Goal: Task Accomplishment & Management: Use online tool/utility

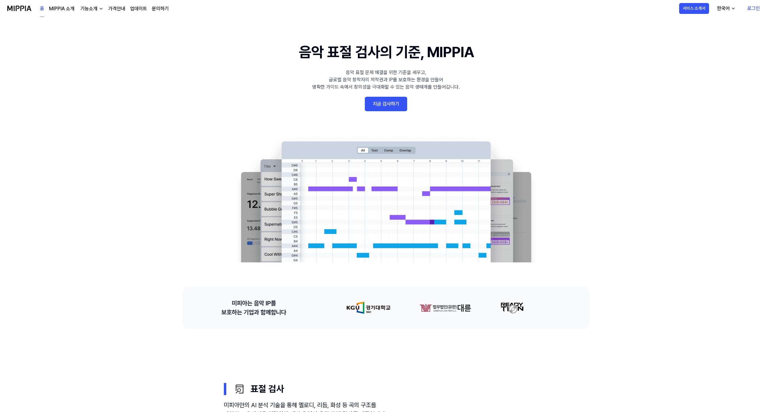
click at [383, 106] on link "지금 검사하기" at bounding box center [386, 104] width 42 height 15
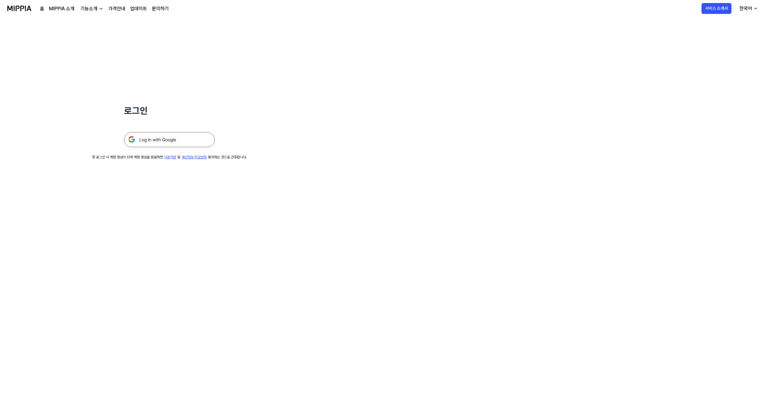
click at [204, 151] on div "로그인 첫 로그인 시 계정 생성이 되며 계정 생성을 완료하면 이용약관 및 개인정보 취급방침 동의하는 것으로 간주합니다." at bounding box center [169, 88] width 339 height 143
click at [203, 140] on img at bounding box center [169, 139] width 91 height 15
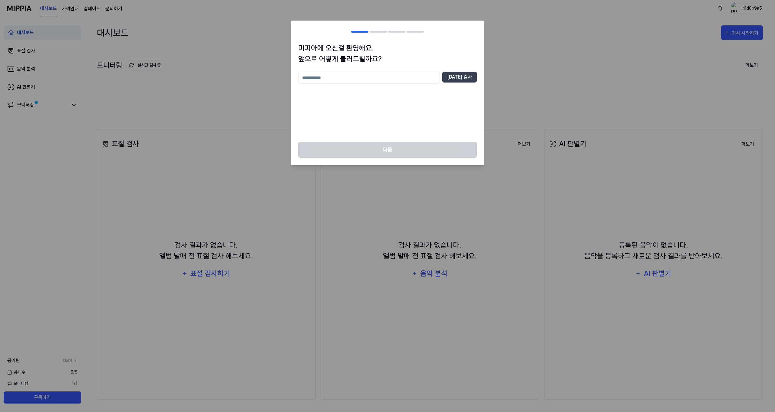
click at [341, 84] on input "text" at bounding box center [369, 78] width 142 height 12
type input "*"
type input "**"
click at [472, 77] on button "[DATE] 검사" at bounding box center [459, 77] width 34 height 11
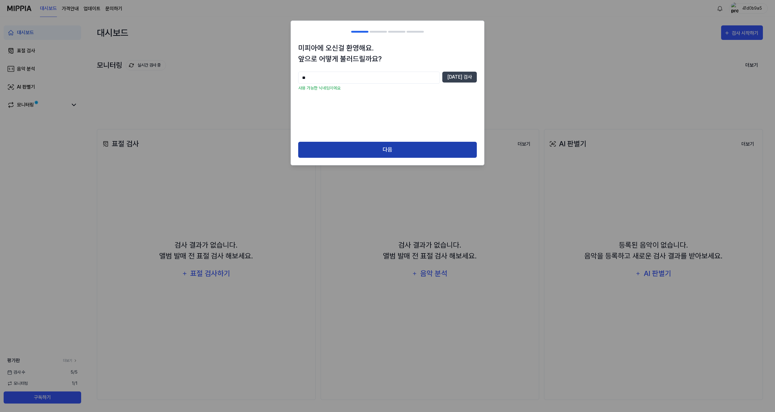
click at [336, 153] on button "다음" at bounding box center [387, 150] width 179 height 16
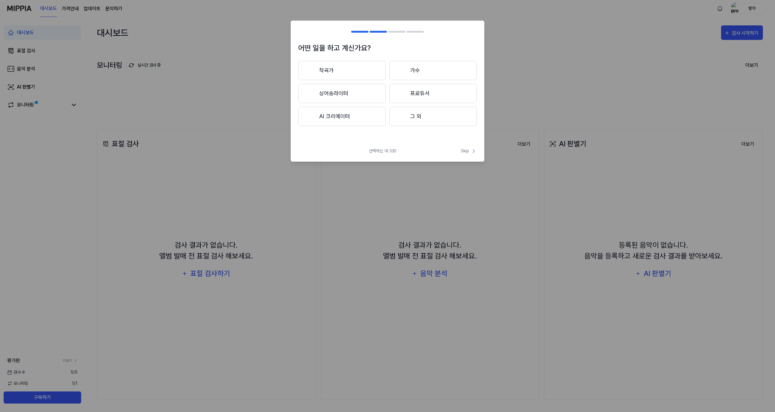
click at [361, 73] on button "작곡가" at bounding box center [341, 70] width 87 height 19
click at [377, 98] on button "3년 이하" at bounding box center [341, 93] width 87 height 19
click at [408, 72] on button "BGM" at bounding box center [433, 70] width 87 height 19
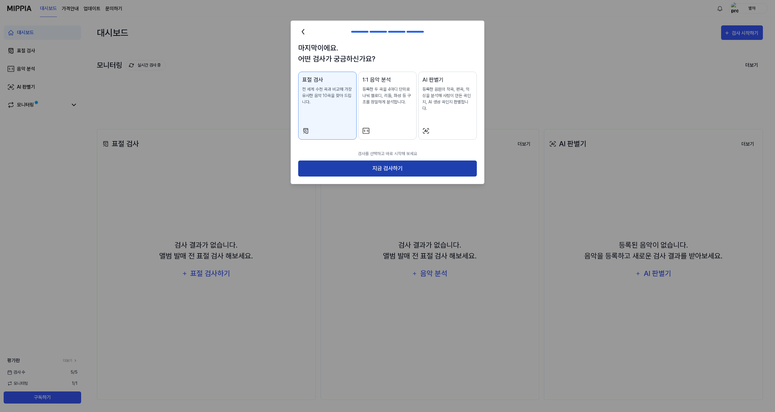
click at [386, 161] on button "지금 검사하기" at bounding box center [387, 169] width 179 height 16
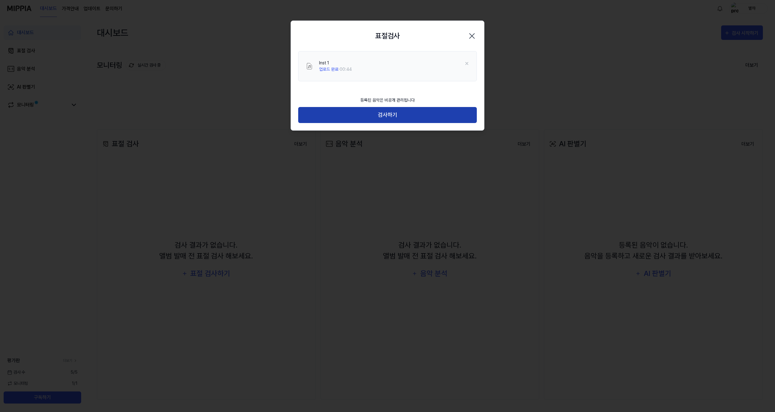
click at [389, 115] on button "검사하기" at bounding box center [387, 115] width 179 height 16
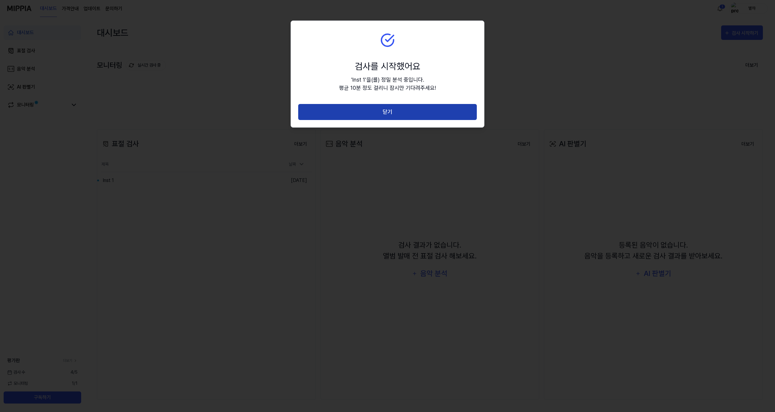
click at [315, 116] on button "닫기" at bounding box center [387, 112] width 179 height 16
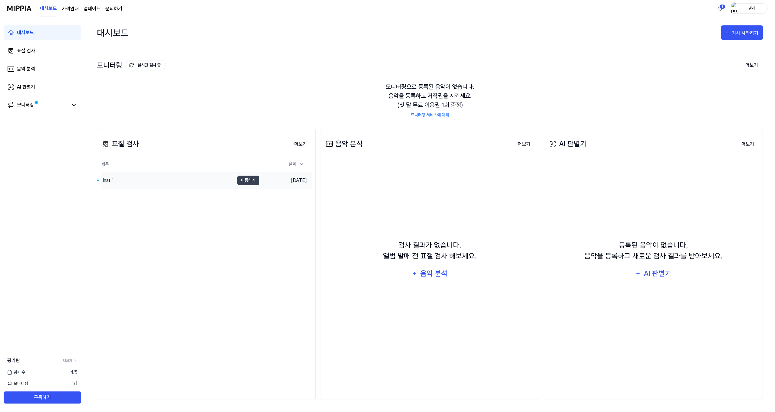
click at [184, 183] on div "Inst 1" at bounding box center [167, 180] width 133 height 17
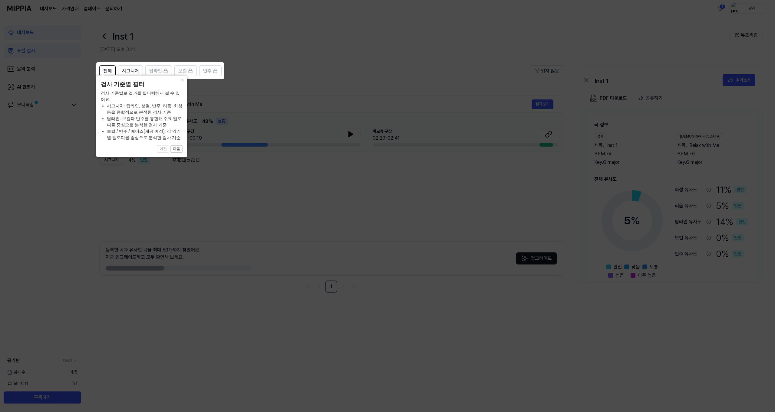
click at [184, 183] on icon at bounding box center [387, 206] width 775 height 412
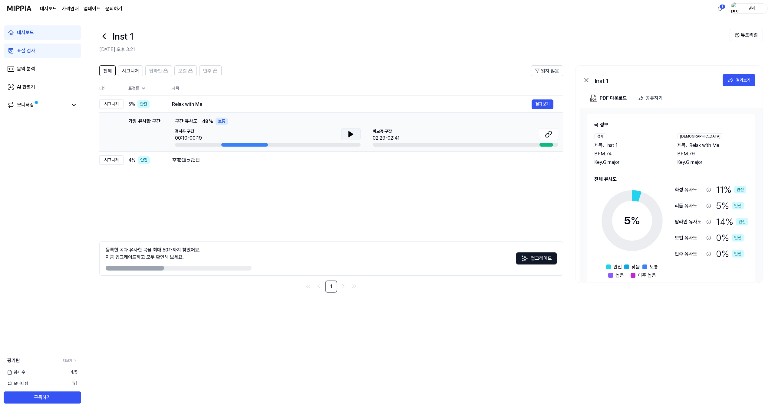
click at [346, 133] on button at bounding box center [350, 134] width 19 height 12
click at [227, 145] on div at bounding box center [244, 145] width 46 height 4
click at [704, 154] on div "BPM. 79" at bounding box center [712, 153] width 71 height 7
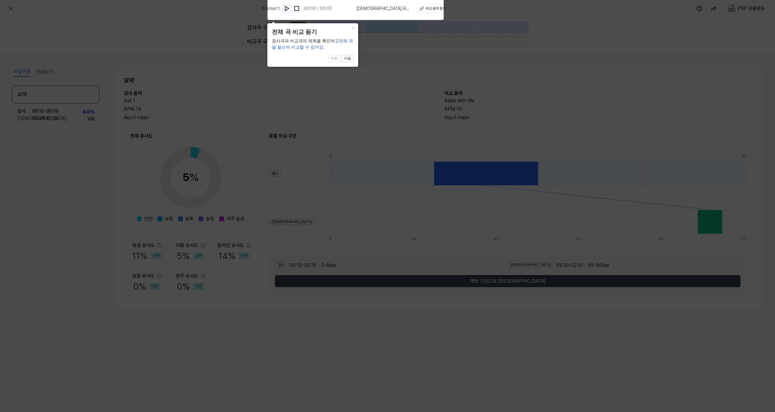
click at [290, 9] on img at bounding box center [287, 8] width 6 height 6
click at [346, 57] on button "다음" at bounding box center [347, 58] width 12 height 7
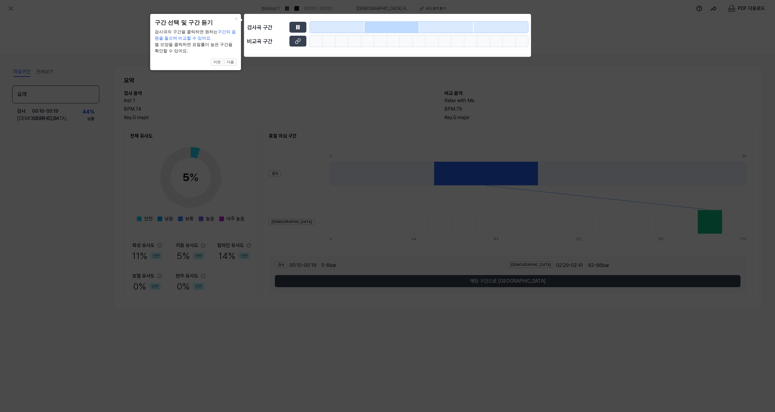
click at [346, 60] on icon at bounding box center [387, 206] width 775 height 412
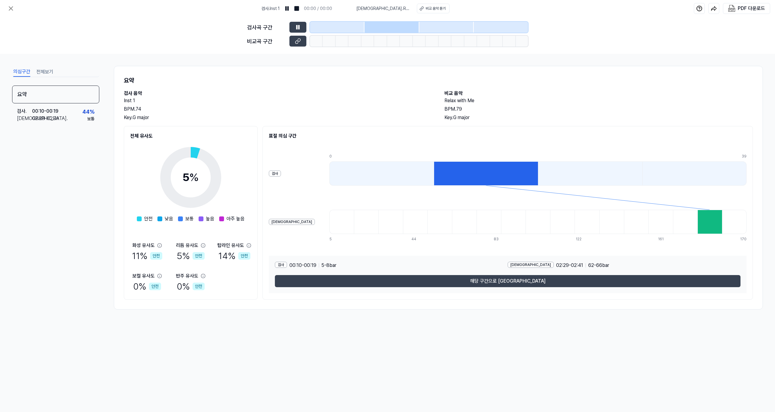
click at [382, 24] on div at bounding box center [391, 27] width 54 height 11
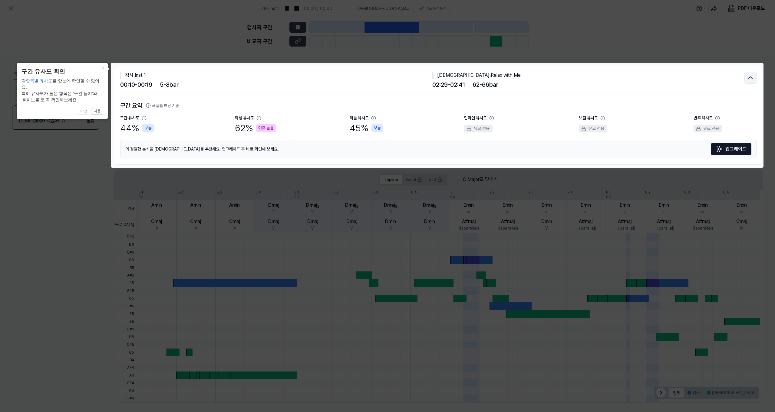
click at [746, 77] on icon at bounding box center [749, 77] width 7 height 7
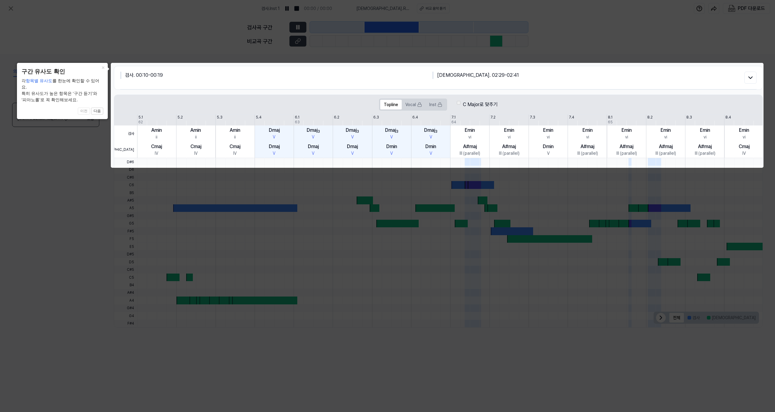
click at [731, 43] on icon at bounding box center [387, 206] width 775 height 412
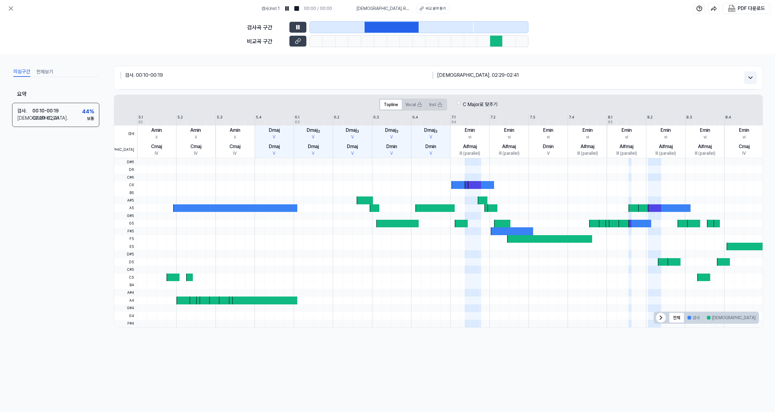
click at [747, 77] on icon at bounding box center [749, 77] width 7 height 7
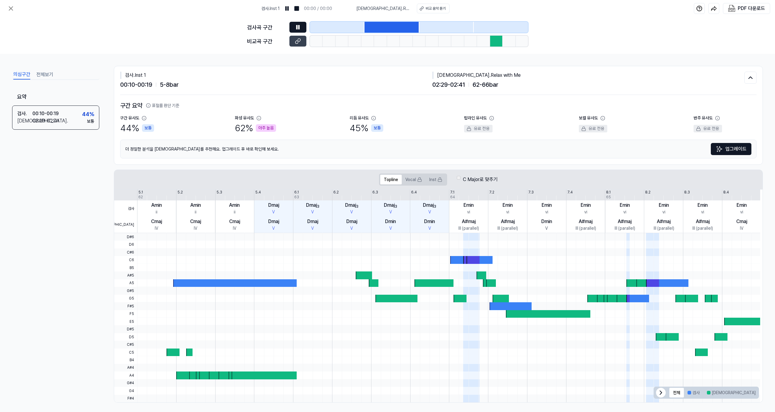
click at [301, 26] on button at bounding box center [297, 27] width 17 height 11
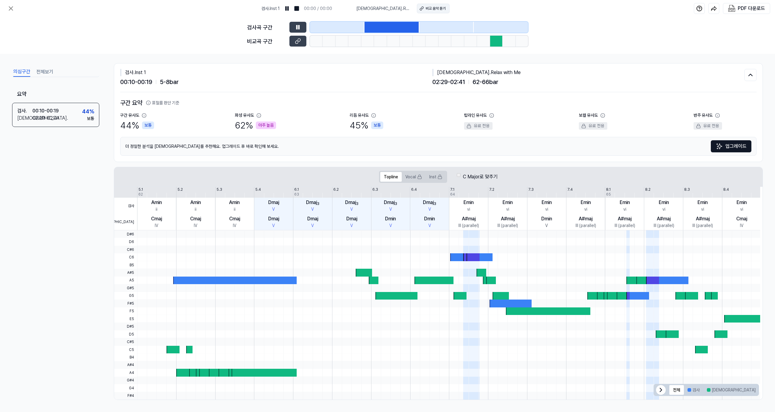
click at [425, 7] on div "비교 음악 듣기" at bounding box center [435, 8] width 20 height 5
click at [474, 17] on div "검사 . Inst 1 00:00 / 00:00 비교 . Relax with Me 비교 음악 듣기 PDF 다운로드 검사곡 구간 [GEOGRAPH…" at bounding box center [387, 206] width 775 height 412
click at [300, 101] on div "구간 요약 표절률 판단 기준 구간 유사도 44 % 보통 화성 유사도 62 % 아주 높음 리듬 유사도 45 % 보통 탑라인 유사도 유료 전용 보…" at bounding box center [438, 126] width 636 height 57
click at [476, 122] on div "유료 전용" at bounding box center [478, 126] width 28 height 8
